Goal: Check status: Check status

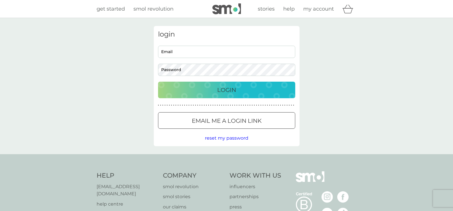
type input "[EMAIL_ADDRESS][DOMAIN_NAME]"
click at [236, 93] on div "Login" at bounding box center [227, 89] width 126 height 9
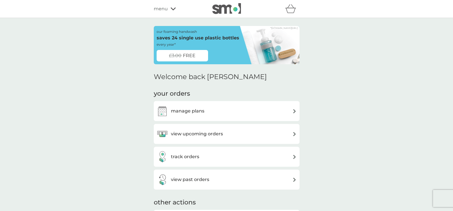
scroll to position [57, 0]
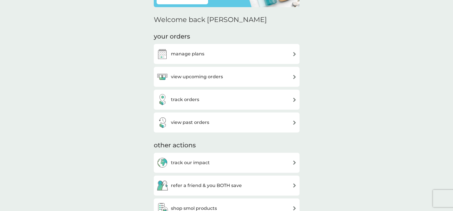
click at [228, 100] on div "track orders" at bounding box center [226, 99] width 140 height 11
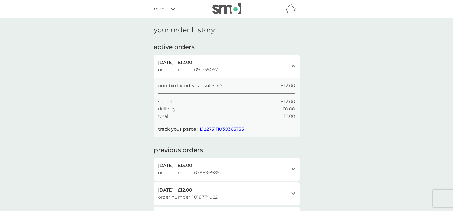
click at [224, 129] on span "L12275111030363735" at bounding box center [222, 128] width 44 height 5
